Goal: Information Seeking & Learning: Learn about a topic

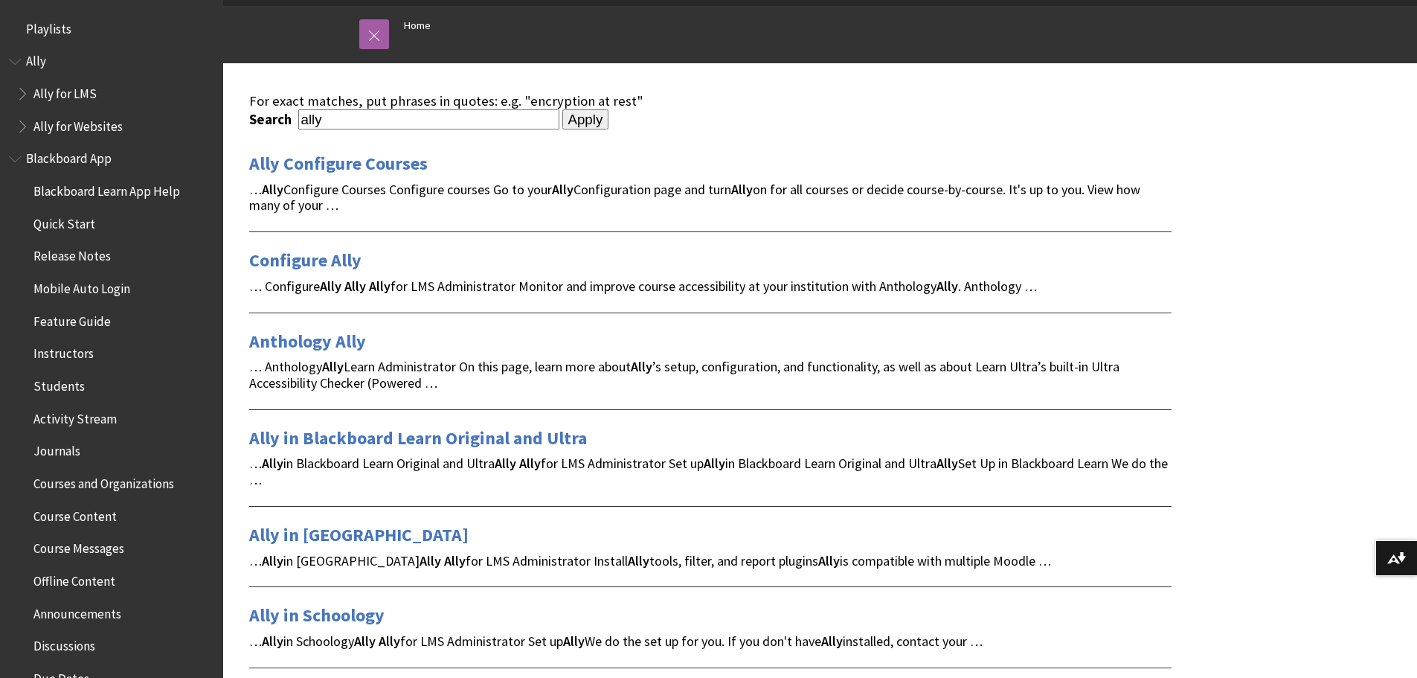
scroll to position [297, 0]
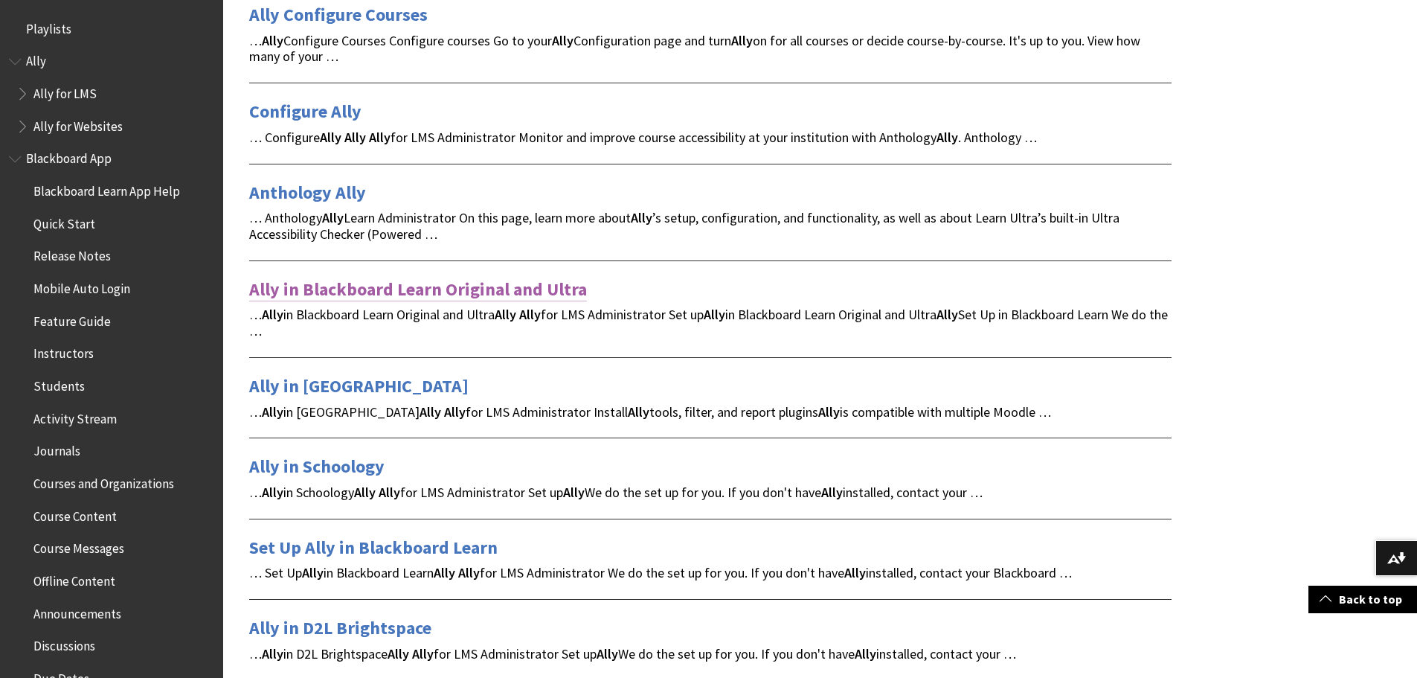
click at [366, 289] on link "Ally in Blackboard Learn Original and Ultra" at bounding box center [418, 289] width 338 height 24
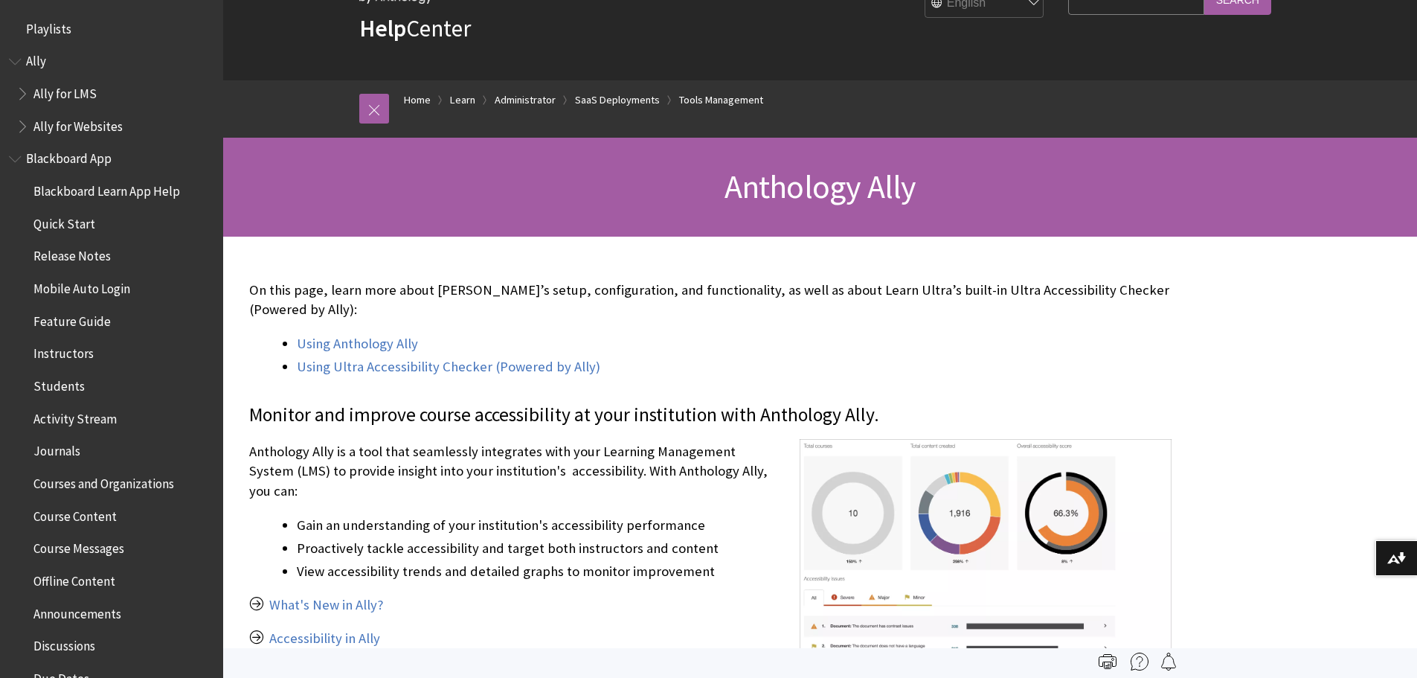
scroll to position [2017, 0]
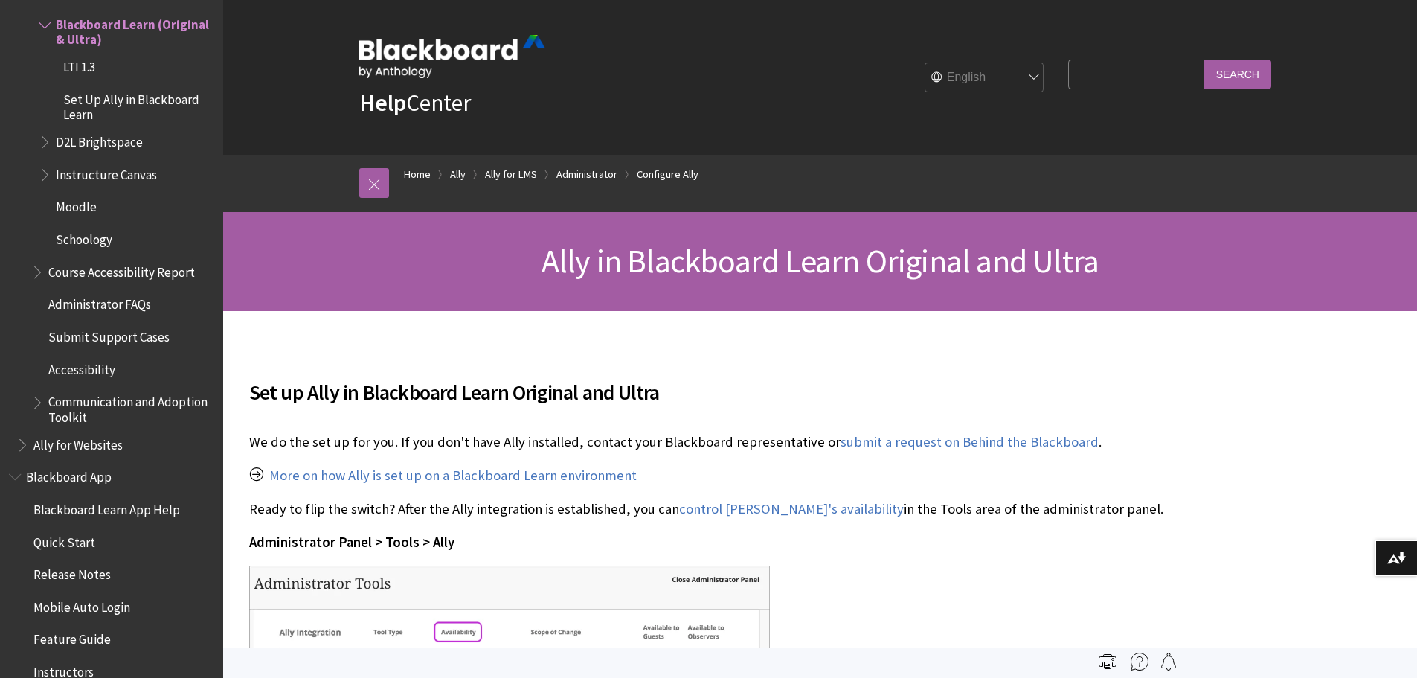
scroll to position [352, 0]
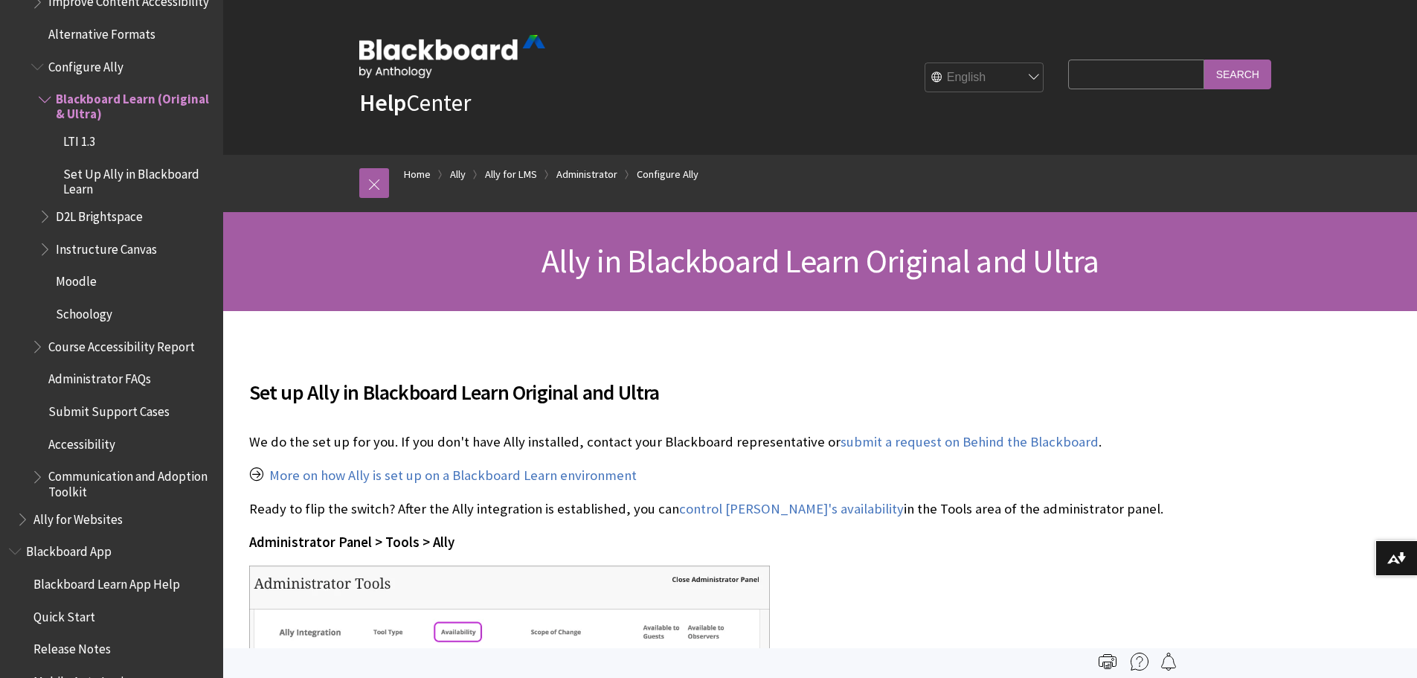
click at [93, 447] on span "Accessibility" at bounding box center [81, 441] width 67 height 20
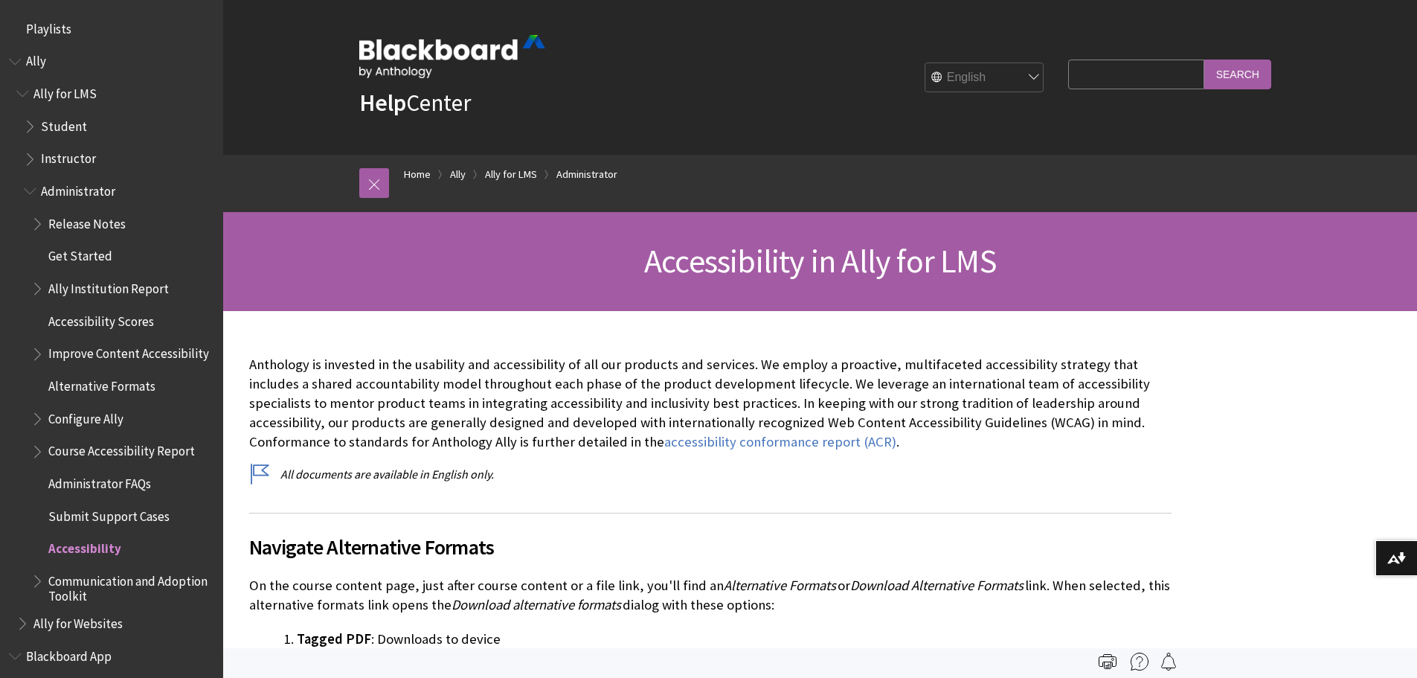
click at [24, 159] on span "Book outline for Anthology Ally Help" at bounding box center [32, 156] width 16 height 19
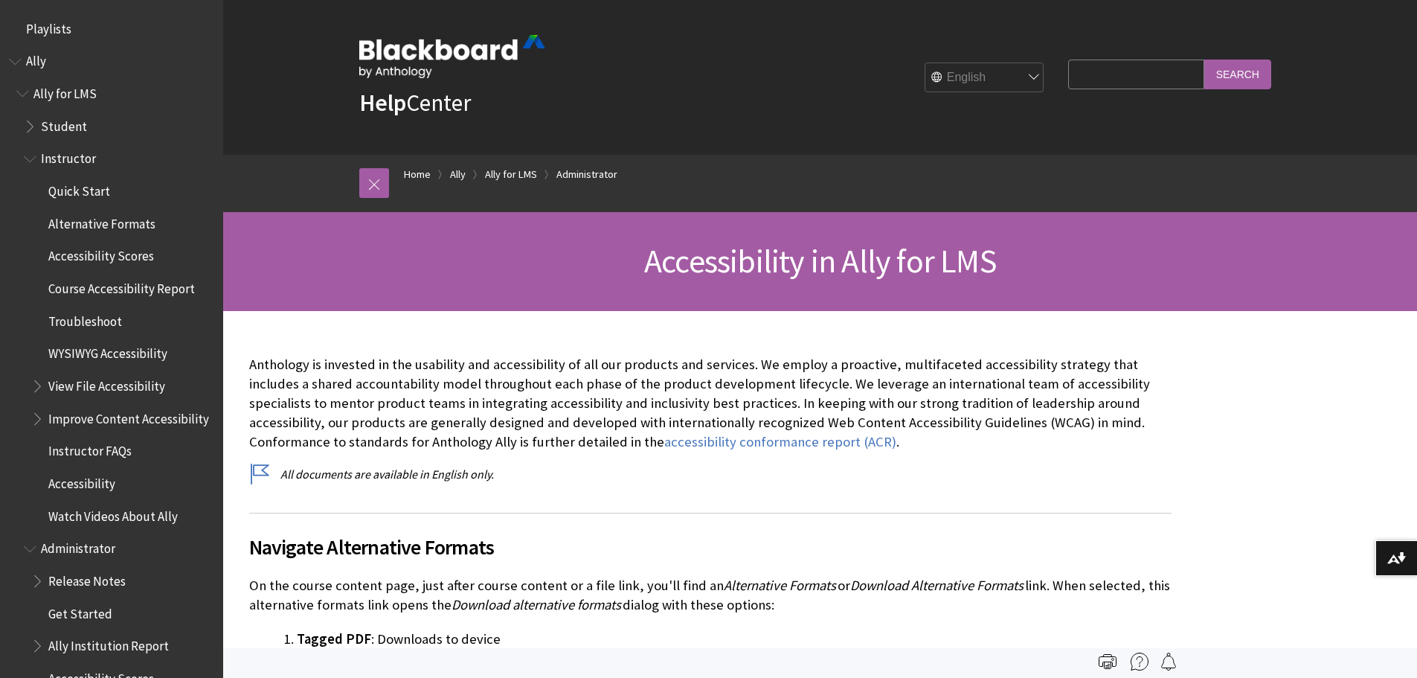
click at [99, 257] on span "Accessibility Scores" at bounding box center [101, 254] width 106 height 20
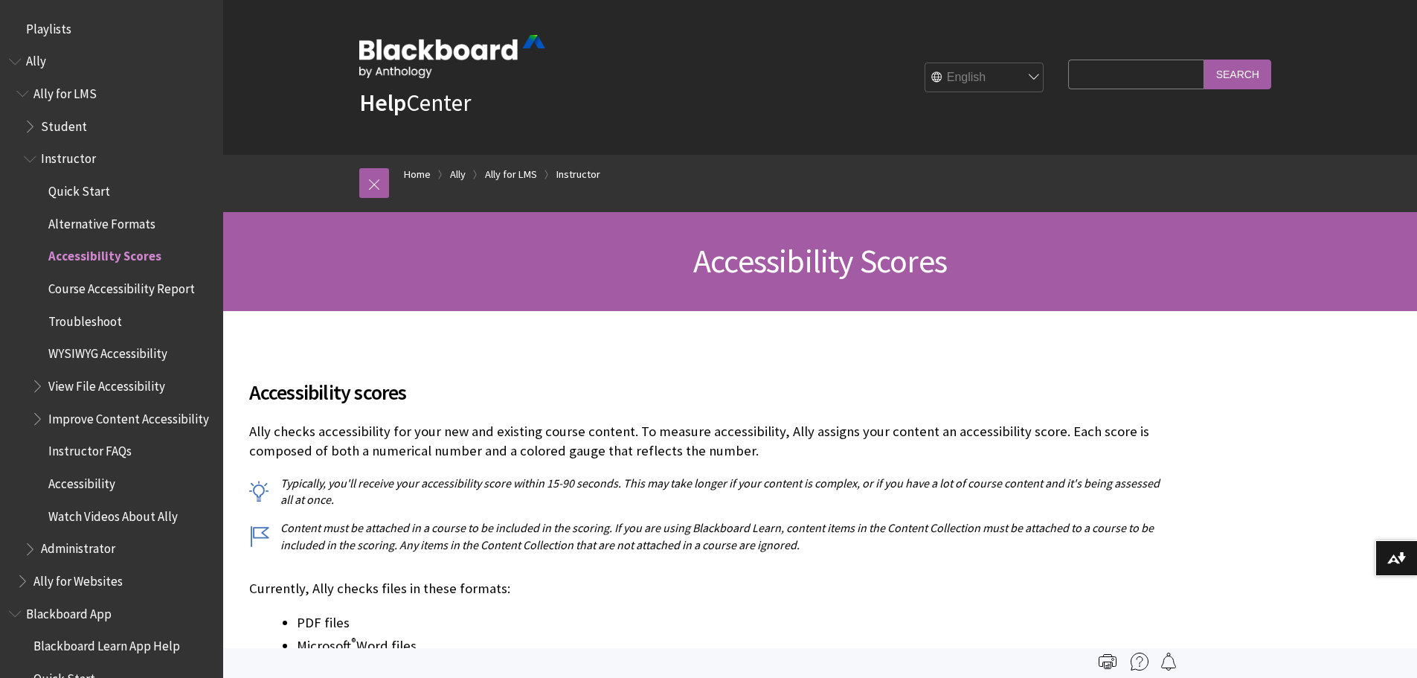
scroll to position [222, 0]
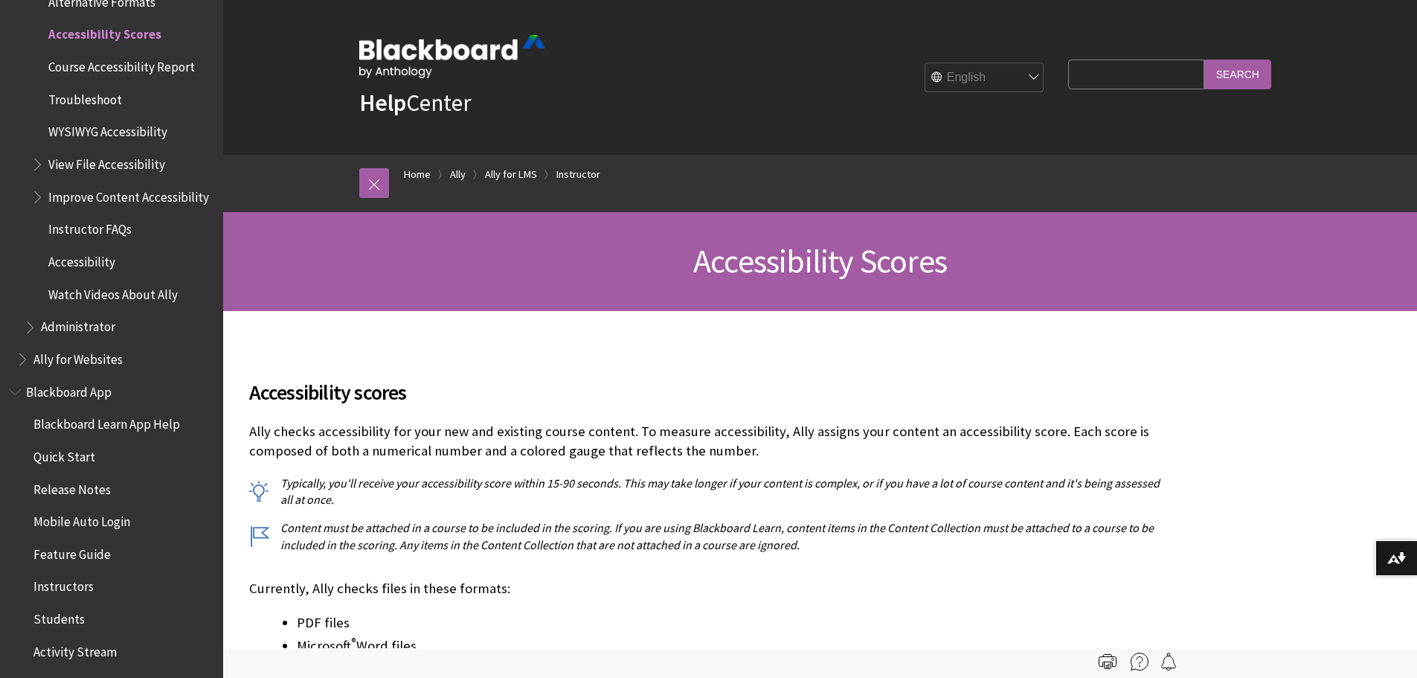
click at [698, 408] on div "Accessibility scores Ally checks accessibility for your new and existing course…" at bounding box center [710, 455] width 922 height 194
click at [1104, 62] on input "Search Query" at bounding box center [1135, 73] width 135 height 29
type input "adaptive release"
click at [1204, 59] on input "Search" at bounding box center [1237, 73] width 67 height 29
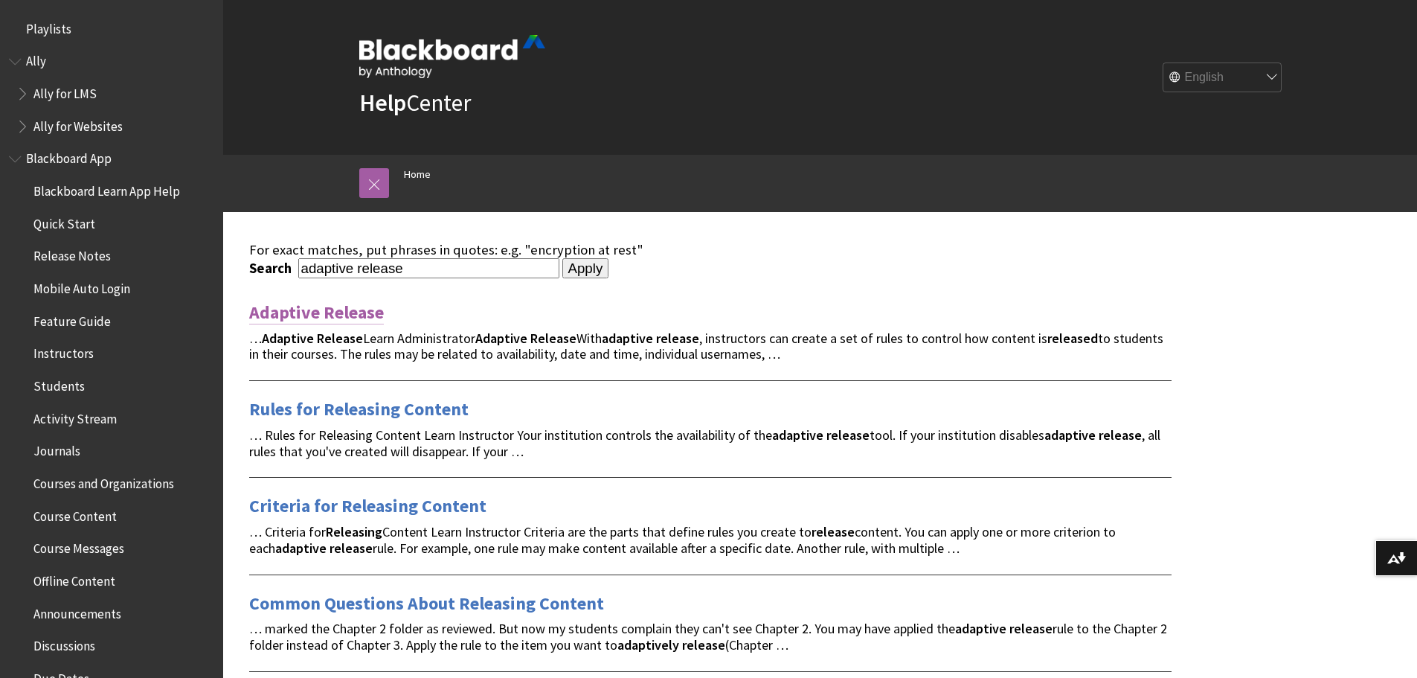
click at [331, 320] on link "Adaptive Release" at bounding box center [316, 312] width 135 height 24
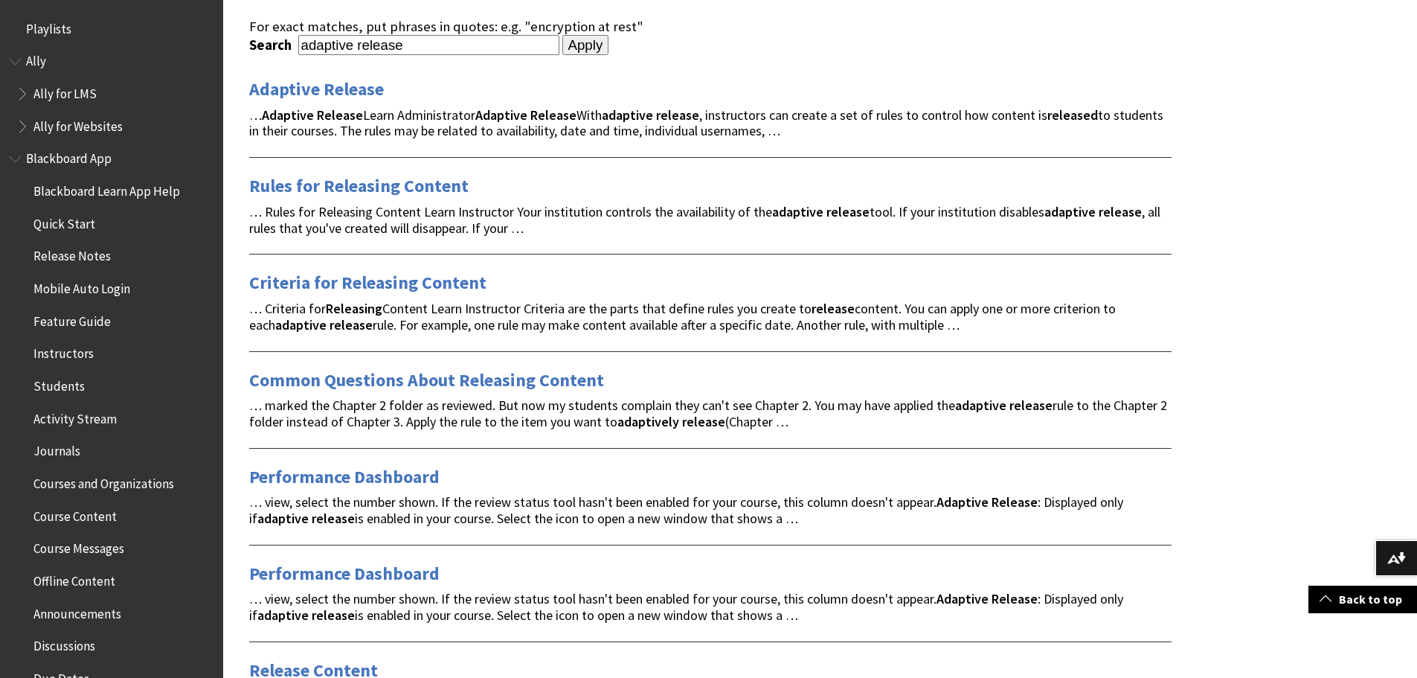
scroll to position [149, 0]
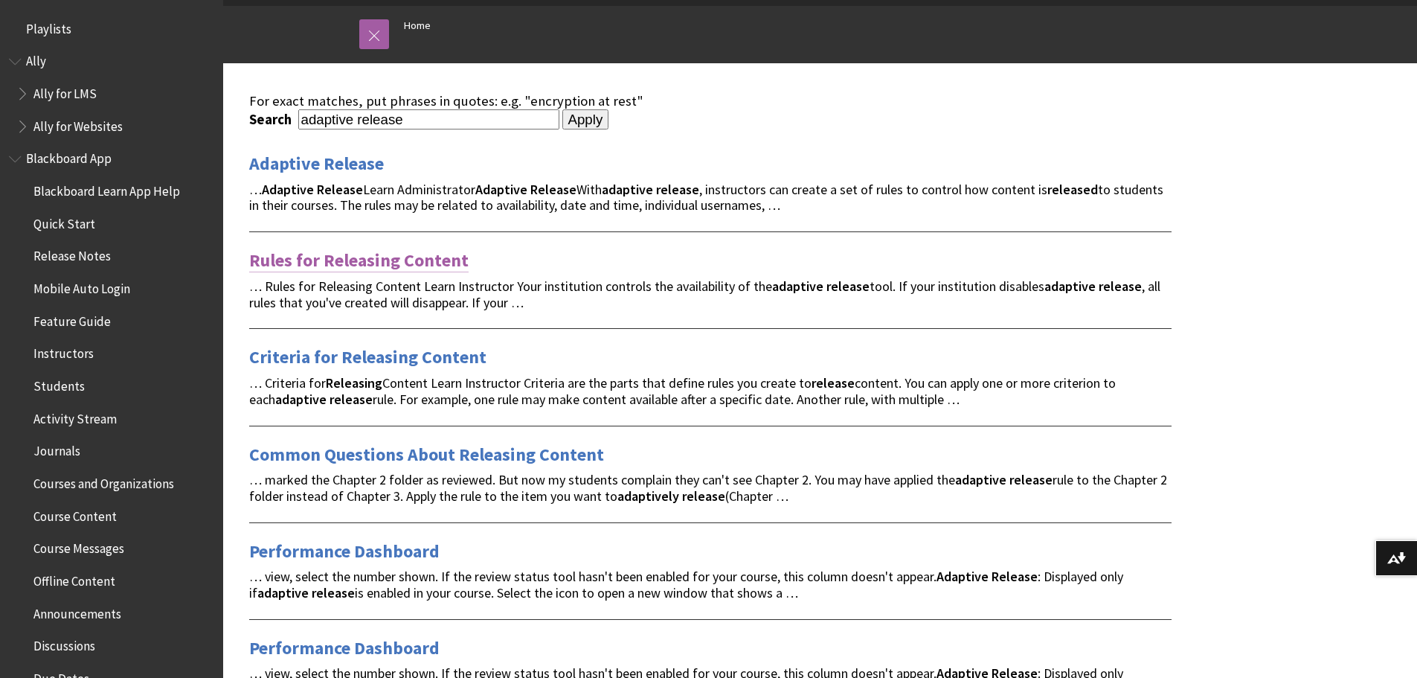
click at [320, 262] on link "Rules for Releasing Content" at bounding box center [358, 260] width 219 height 24
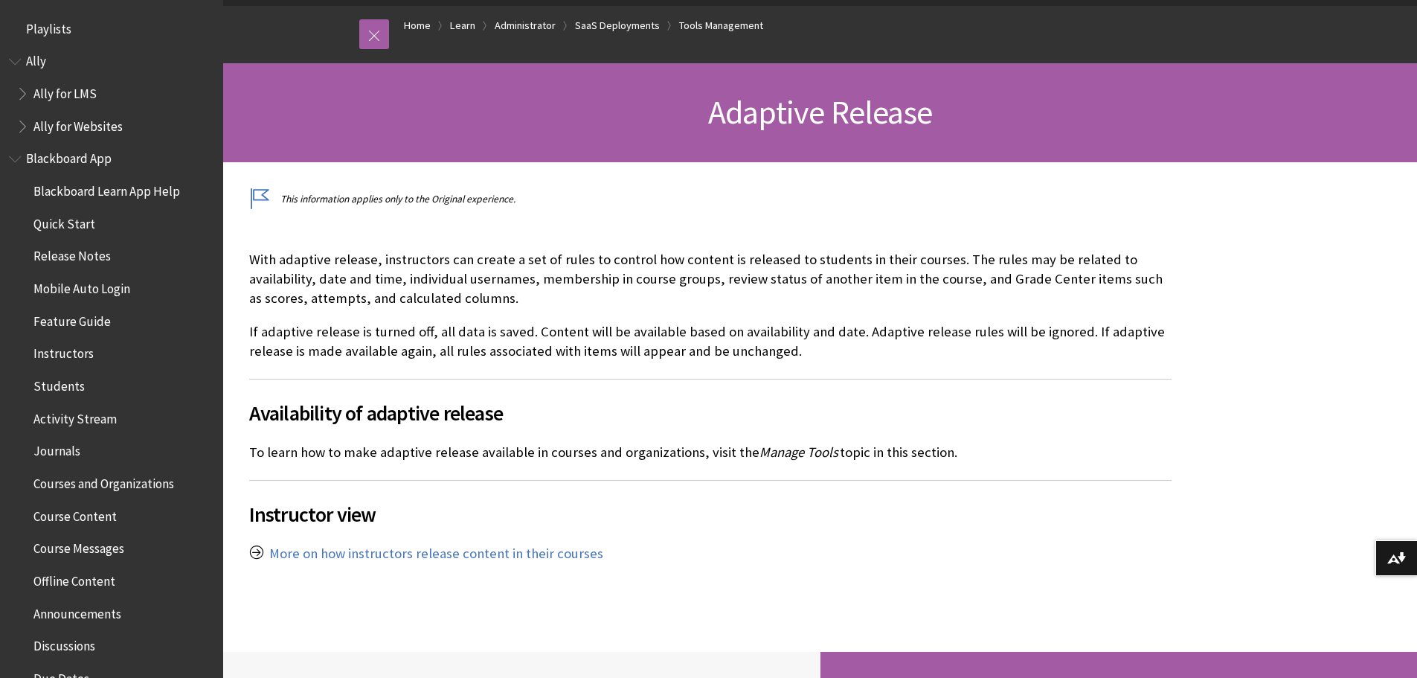
scroll to position [1985, 0]
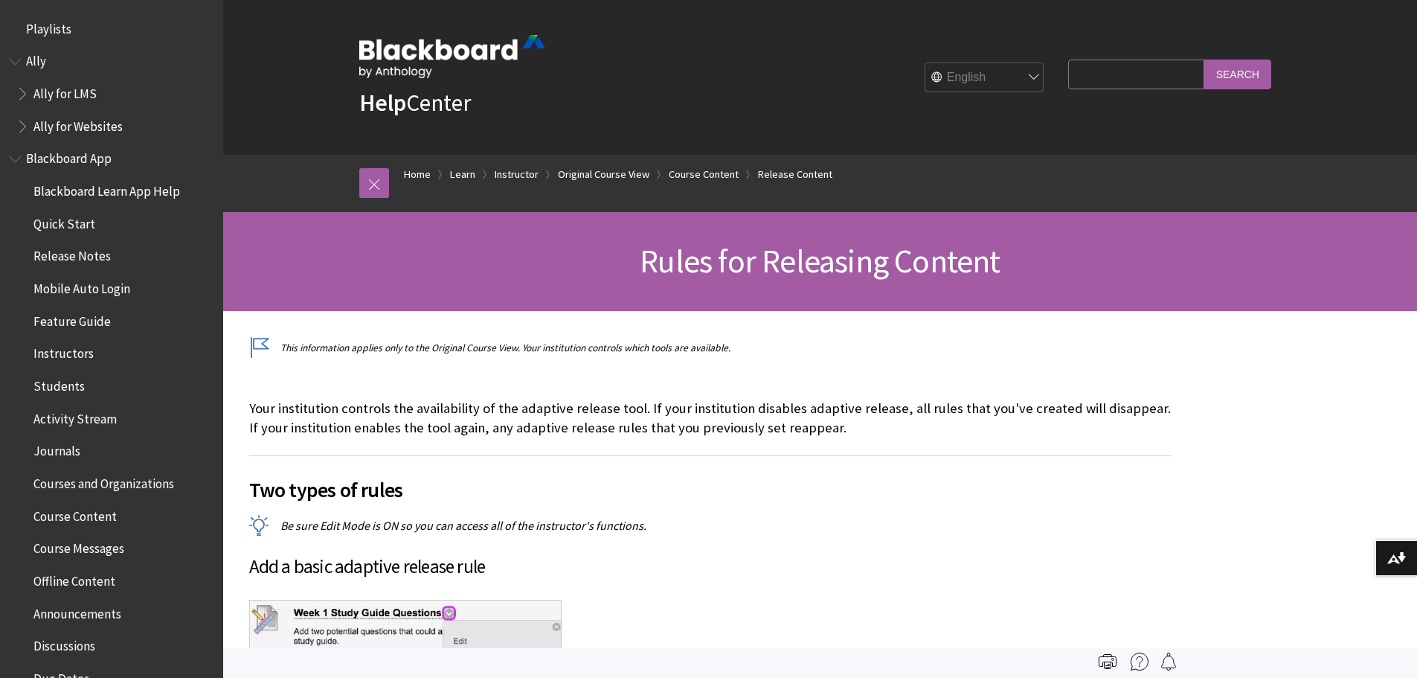
scroll to position [2297, 0]
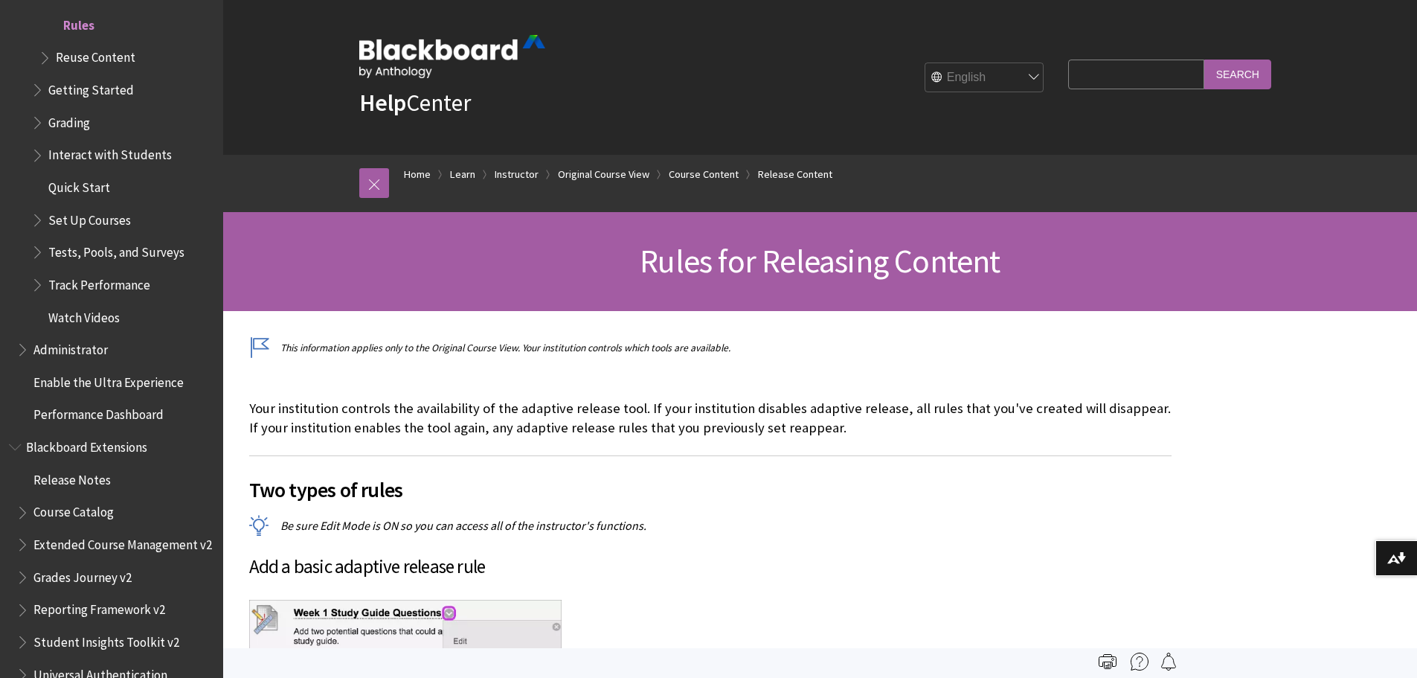
click at [1104, 71] on input "Search Query" at bounding box center [1135, 73] width 135 height 29
type input "release conditions"
click at [1204, 59] on input "Search" at bounding box center [1237, 73] width 67 height 29
